Goal: Task Accomplishment & Management: Manage account settings

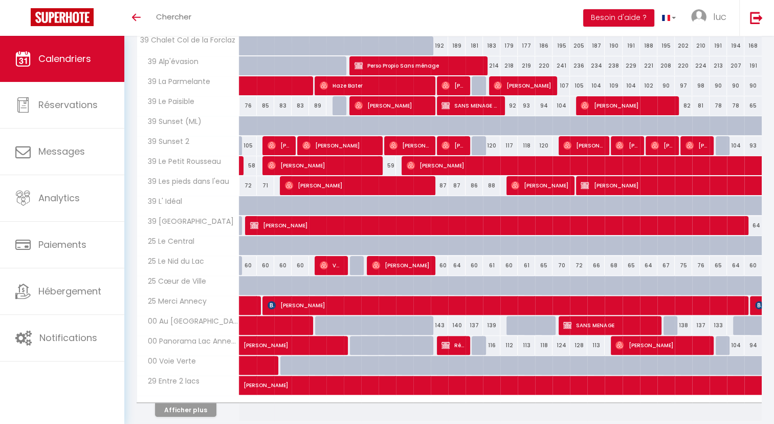
scroll to position [218, 0]
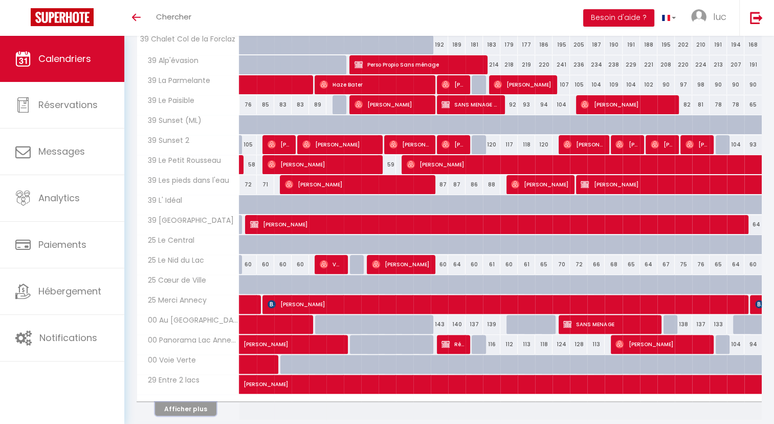
click at [191, 402] on button "Afficher plus" at bounding box center [185, 409] width 61 height 14
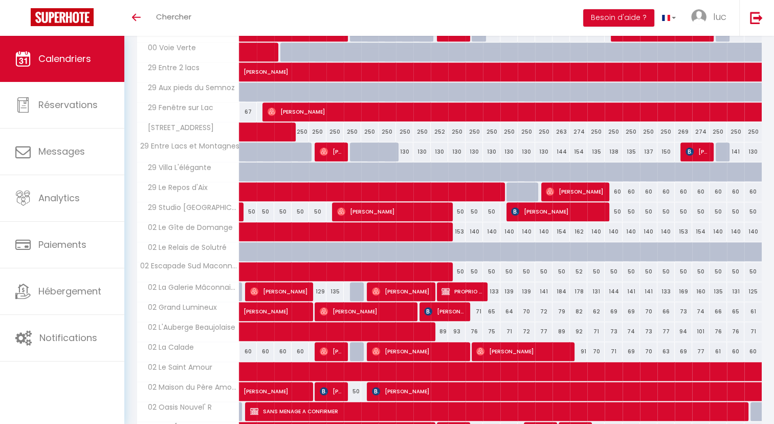
scroll to position [651, 0]
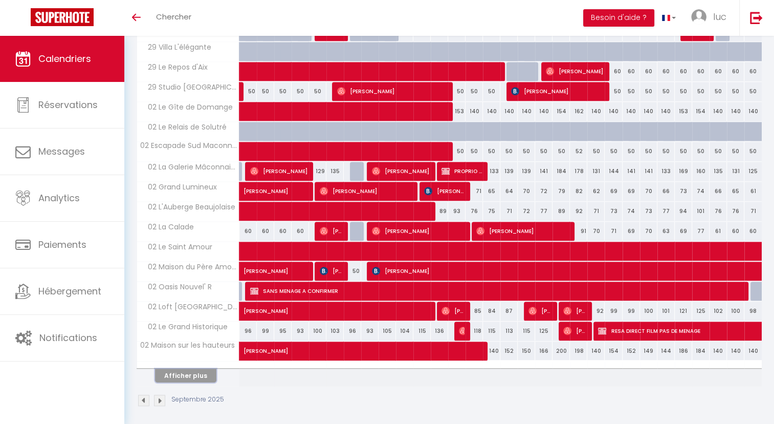
click at [195, 369] on button "Afficher plus" at bounding box center [185, 376] width 61 height 14
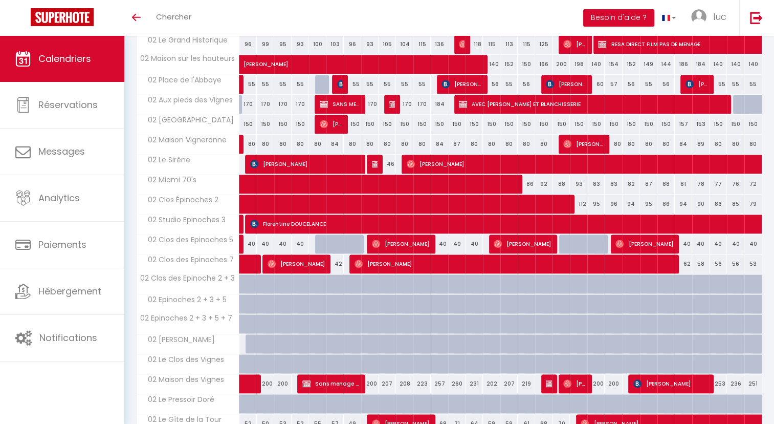
scroll to position [865, 0]
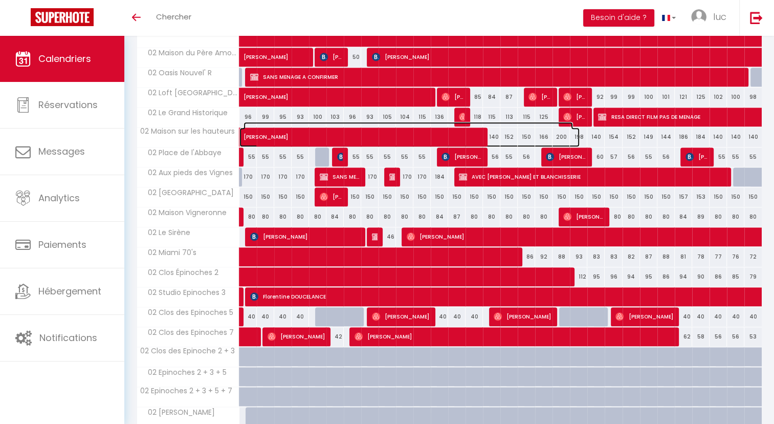
click at [298, 134] on span "Stephanie Prauthois" at bounding box center [409, 131] width 330 height 19
select select "OK"
select select "1"
select select "0"
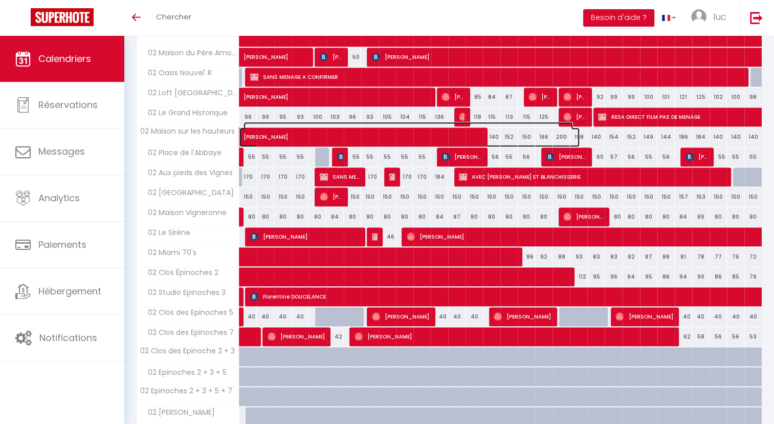
select select "1"
select select
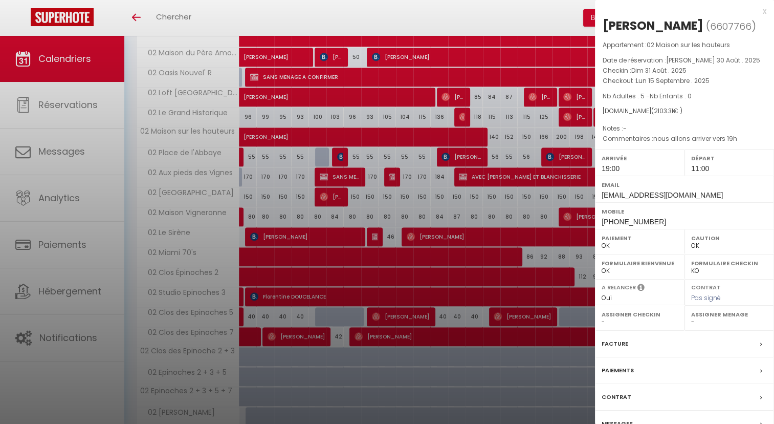
click at [291, 170] on div at bounding box center [387, 212] width 774 height 424
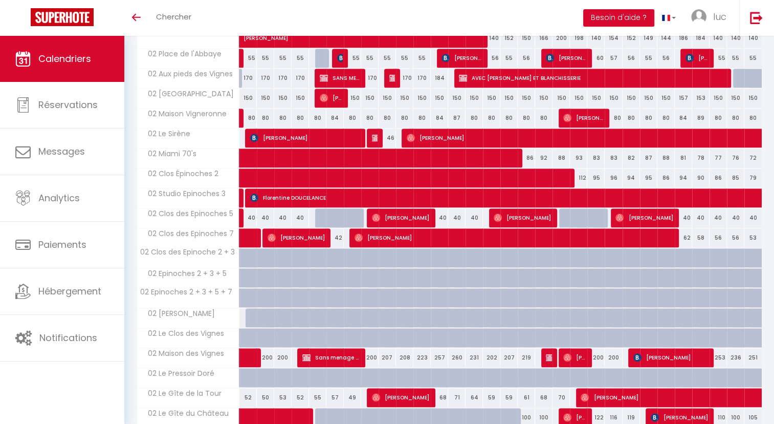
scroll to position [964, 0]
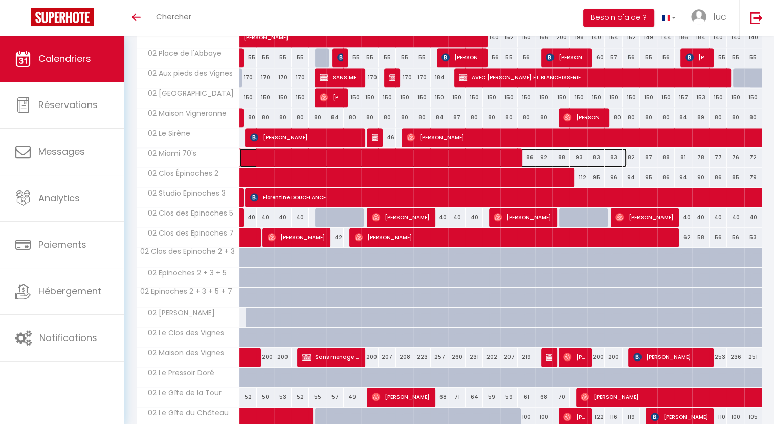
click at [321, 153] on span at bounding box center [438, 157] width 377 height 19
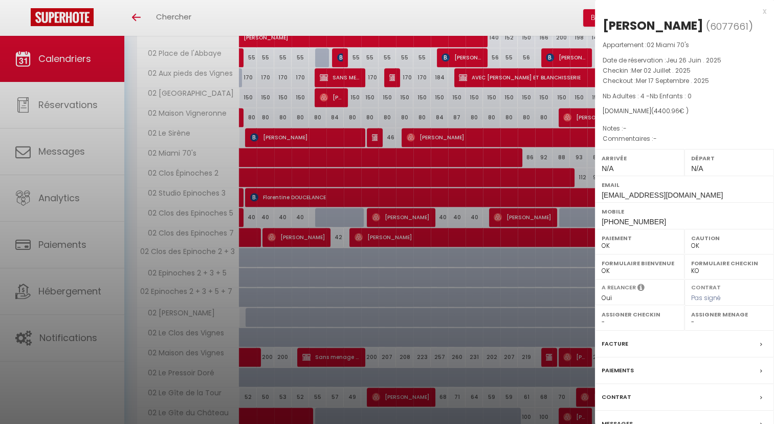
click at [288, 100] on div at bounding box center [387, 212] width 774 height 424
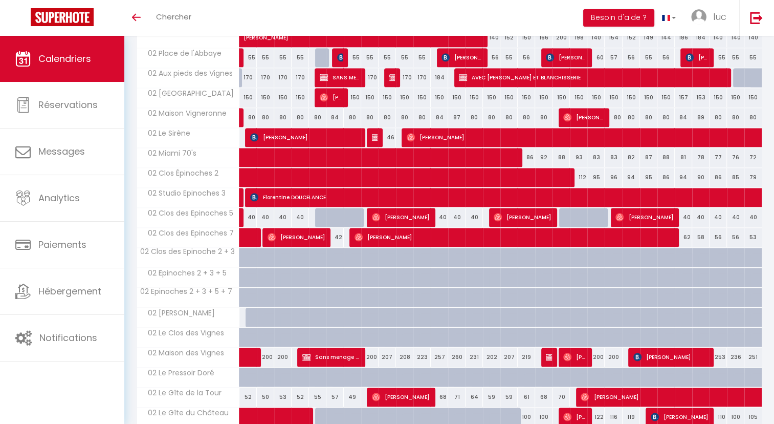
scroll to position [1048, 0]
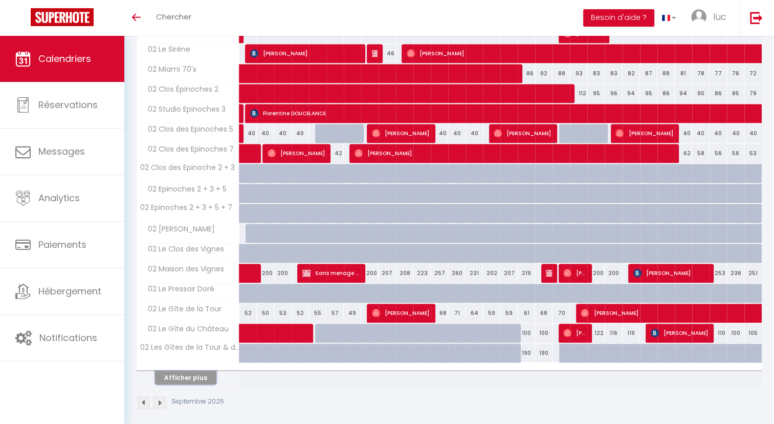
click at [186, 371] on button "Afficher plus" at bounding box center [185, 378] width 61 height 14
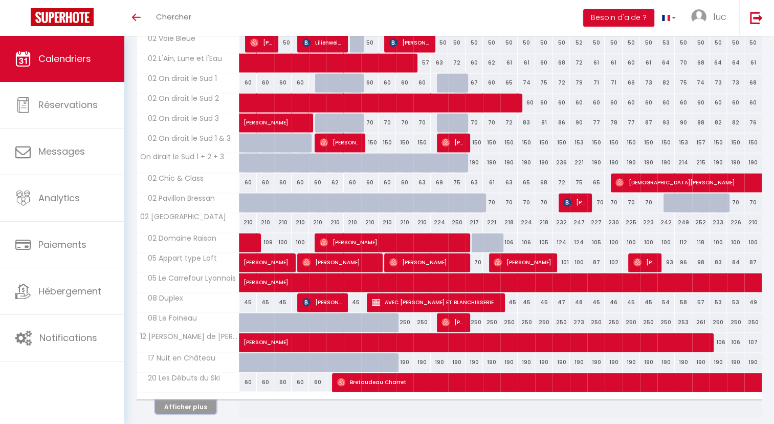
scroll to position [1419, 0]
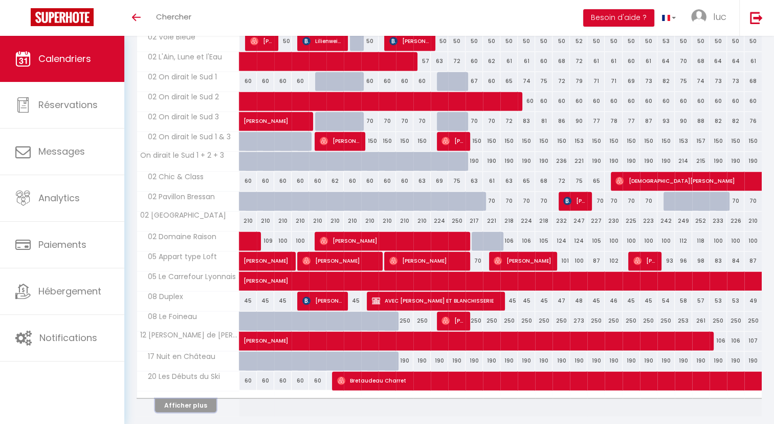
click at [179, 398] on button "Afficher plus" at bounding box center [185, 405] width 61 height 14
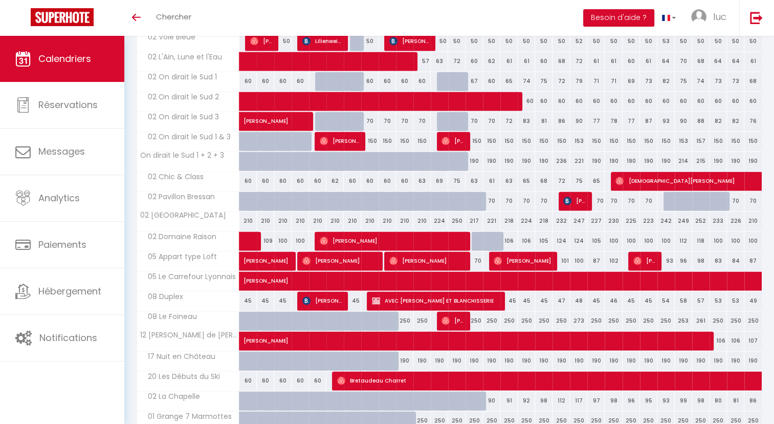
scroll to position [1519, 0]
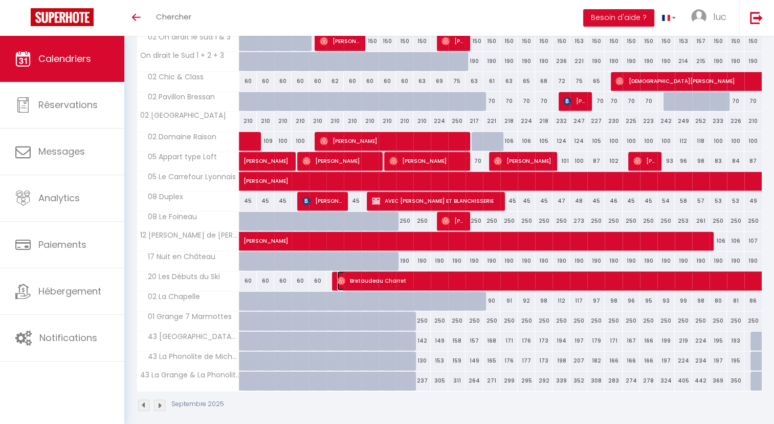
click at [378, 271] on span "Bretaudeau Charret" at bounding box center [666, 280] width 659 height 19
select select "33168"
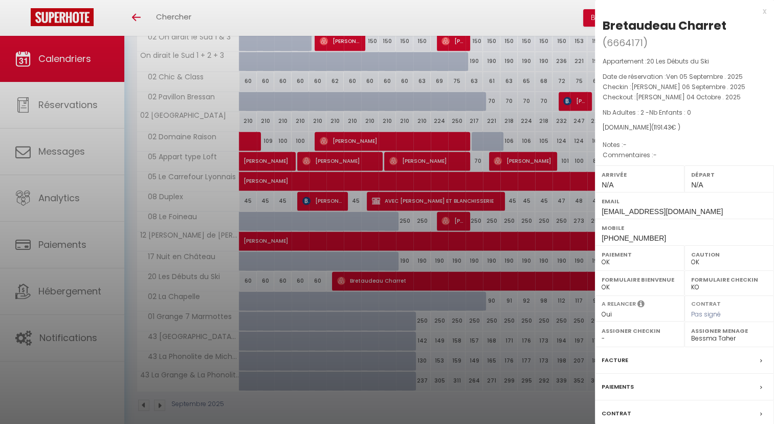
click at [378, 270] on div at bounding box center [387, 212] width 774 height 424
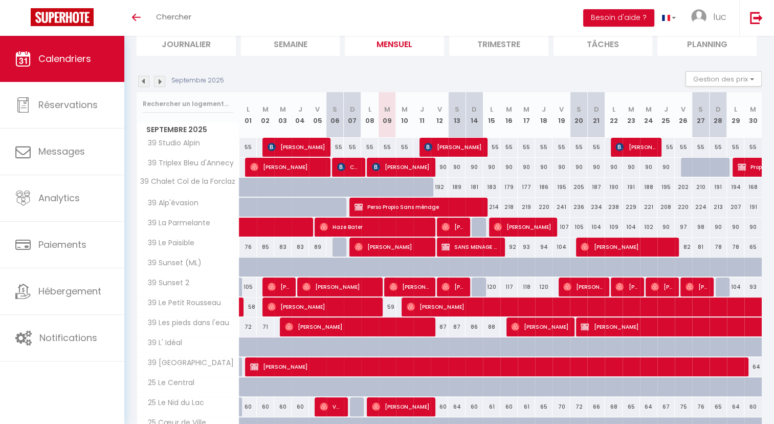
scroll to position [0, 0]
